Goal: Check status: Check status

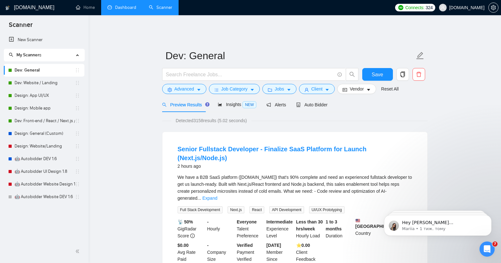
click at [115, 9] on link "Dashboard" at bounding box center [122, 7] width 29 height 5
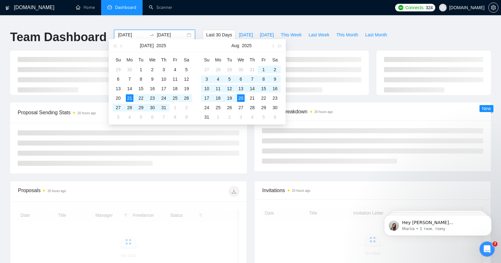
click at [127, 31] on input "[DATE]" at bounding box center [132, 34] width 29 height 7
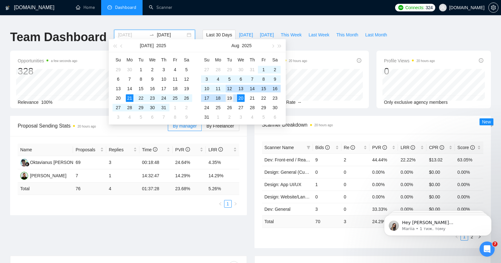
type input "[DATE]"
click at [227, 97] on div "19" at bounding box center [230, 98] width 8 height 8
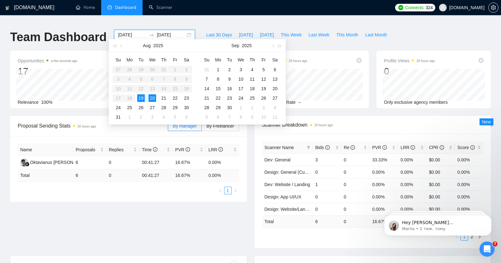
click at [158, 31] on input "[DATE]" at bounding box center [171, 34] width 29 height 7
type input "[DATE]"
click at [140, 97] on div "19" at bounding box center [141, 98] width 8 height 8
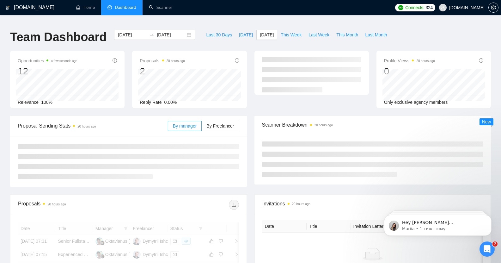
click at [204, 15] on ul "Home Dashboard Scanner" at bounding box center [229, 7] width 326 height 15
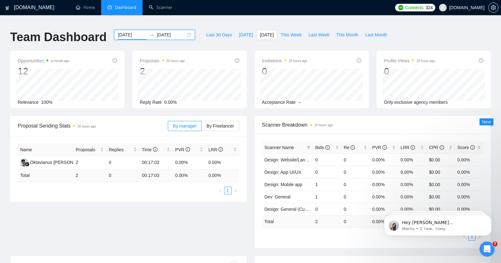
click at [118, 31] on input "[DATE]" at bounding box center [132, 34] width 29 height 7
click at [247, 6] on ul "Home Dashboard Scanner" at bounding box center [229, 7] width 326 height 15
